Goal: Transaction & Acquisition: Purchase product/service

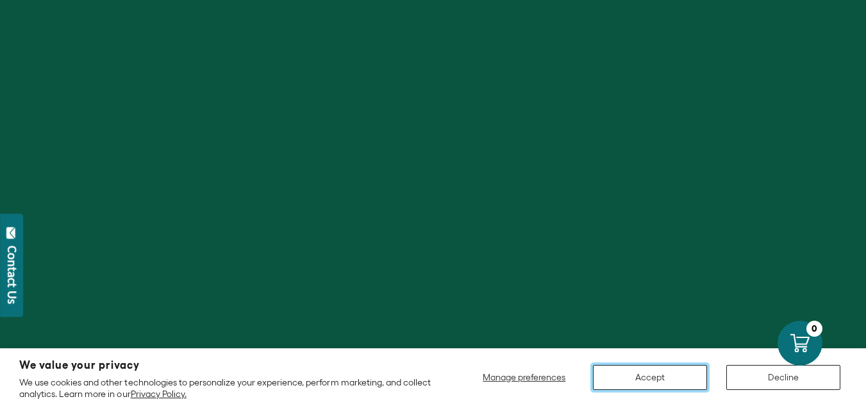
click at [664, 370] on button "Accept" at bounding box center [650, 377] width 114 height 25
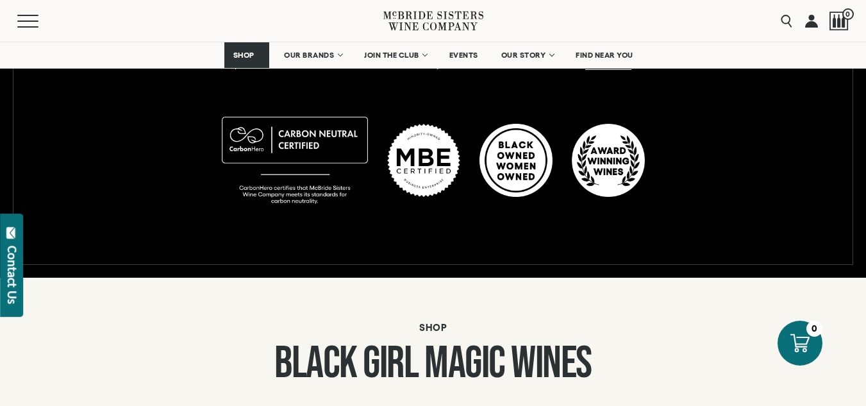
scroll to position [1154, 0]
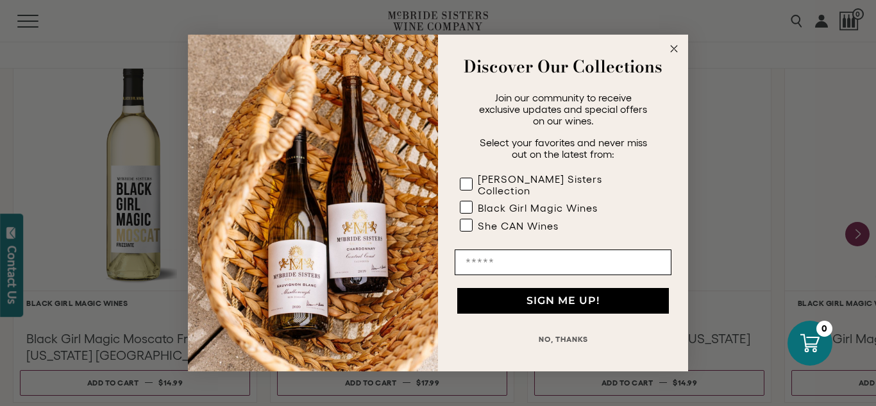
click at [671, 51] on circle "Close dialog" at bounding box center [674, 49] width 15 height 15
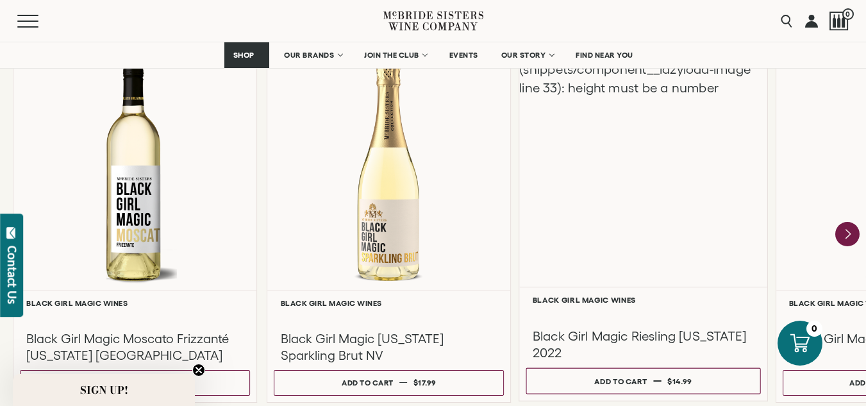
click at [560, 201] on div "Liquid error (snippets/component__lazyload-image line 33): height must be a num…" at bounding box center [643, 163] width 248 height 247
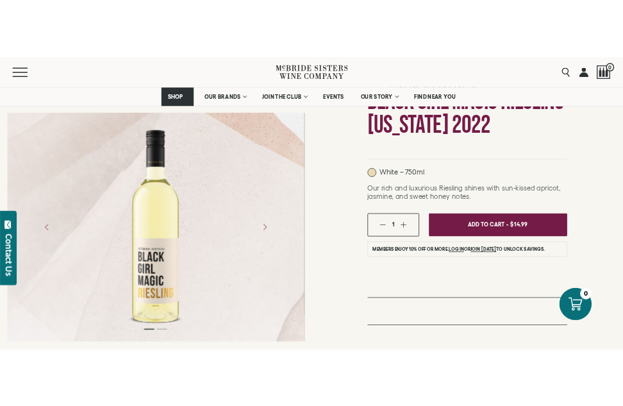
scroll to position [64, 0]
